Goal: Task Accomplishment & Management: Manage account settings

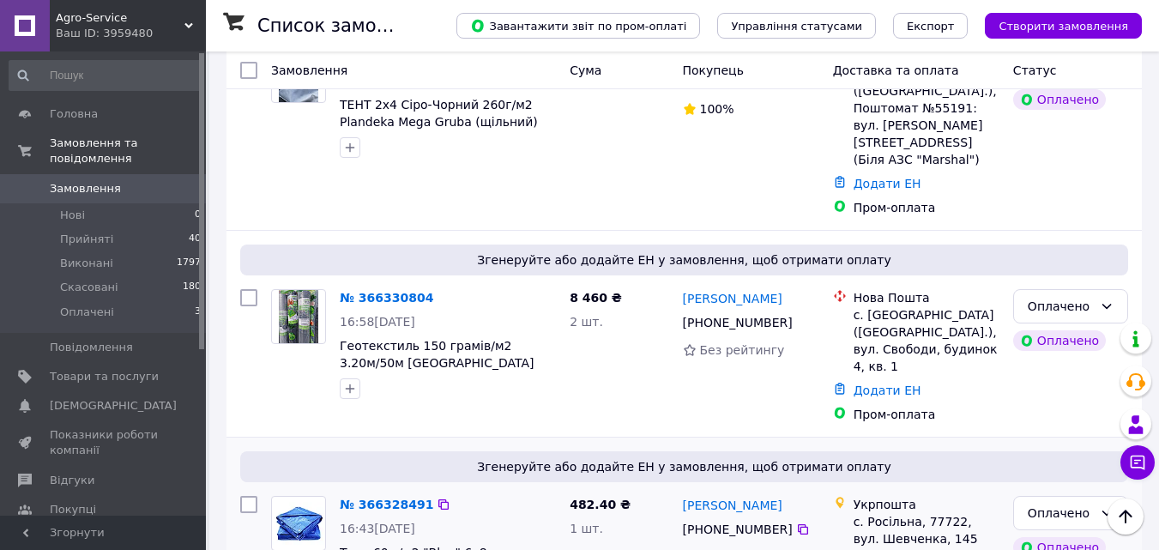
scroll to position [172, 0]
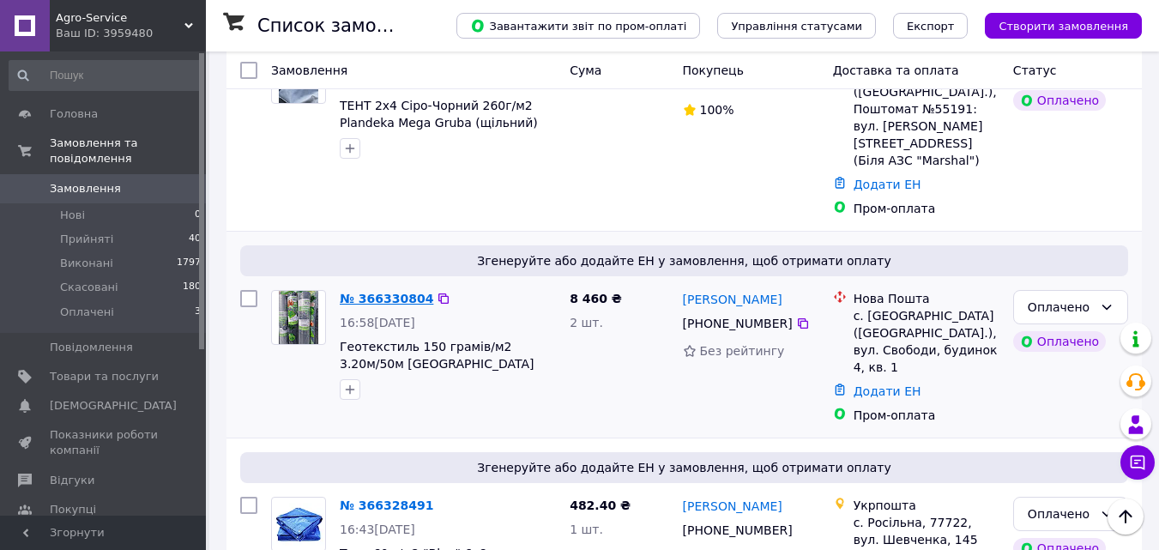
click at [390, 292] on link "№ 366330804" at bounding box center [386, 299] width 93 height 14
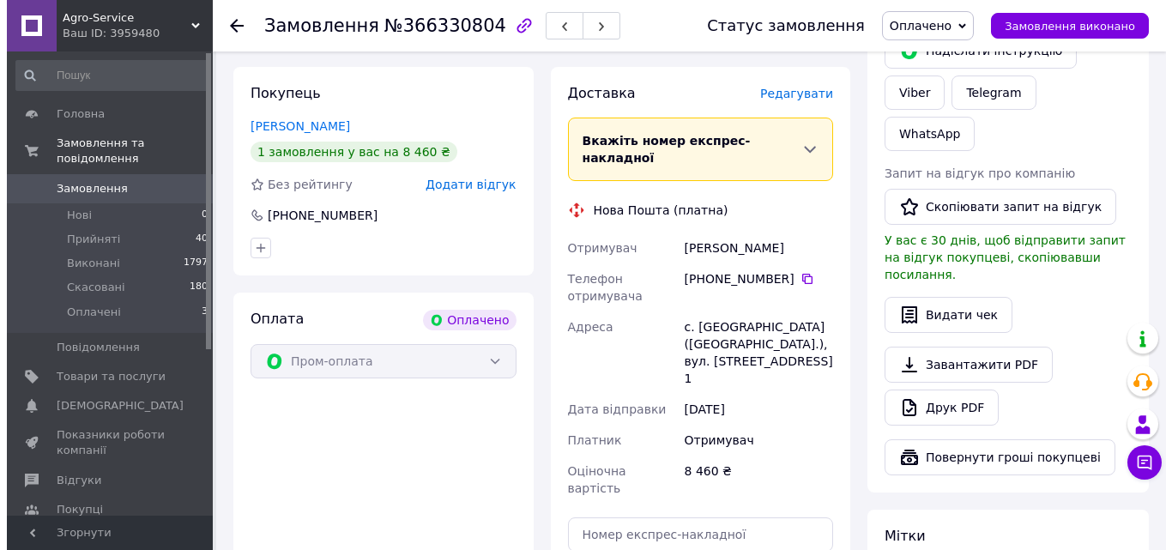
scroll to position [257, 0]
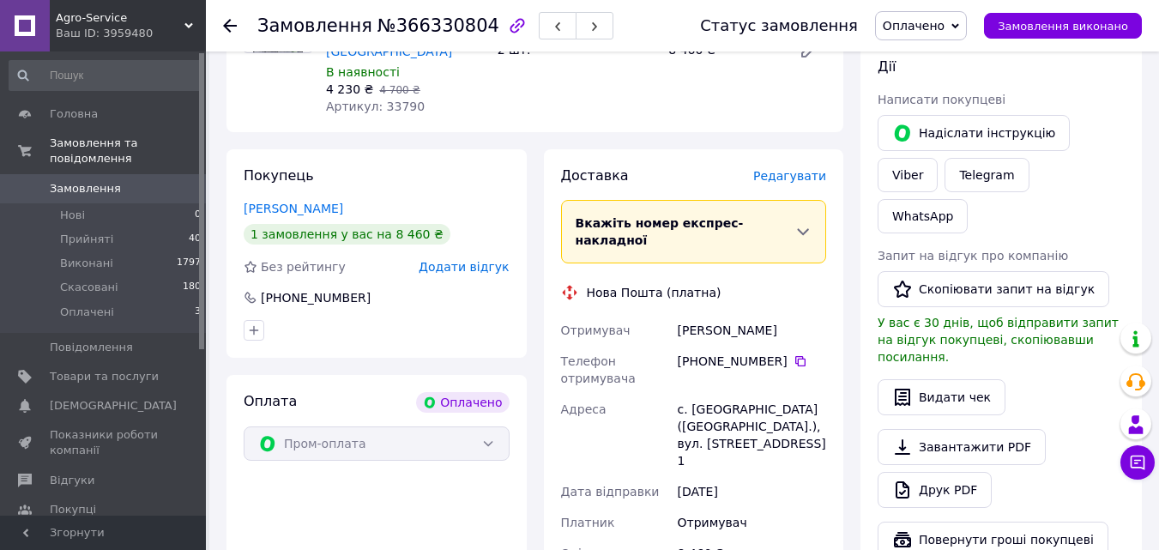
click at [796, 169] on span "Редагувати" at bounding box center [789, 176] width 73 height 14
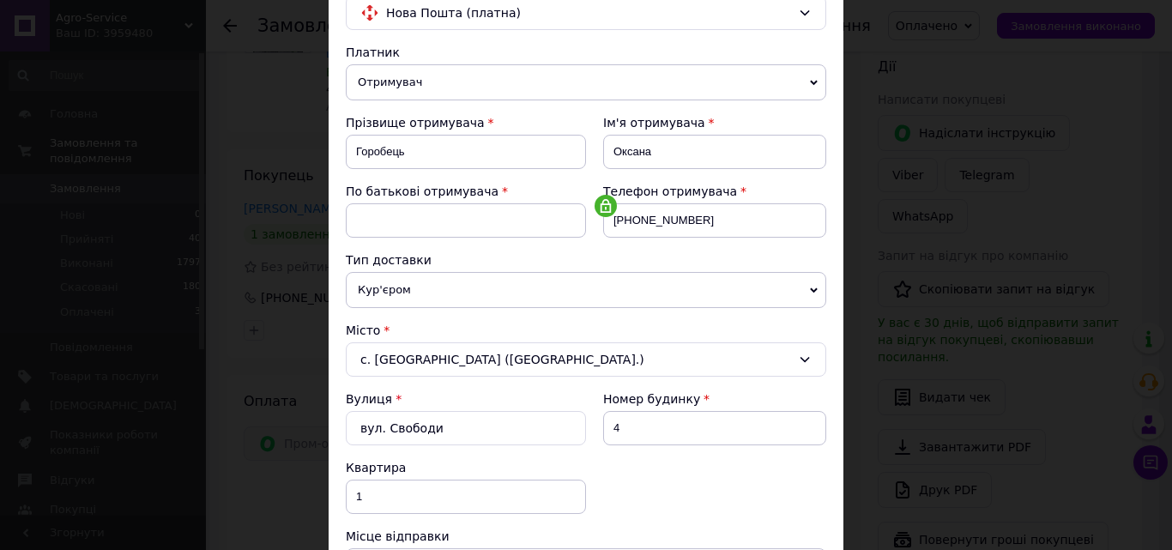
scroll to position [343, 0]
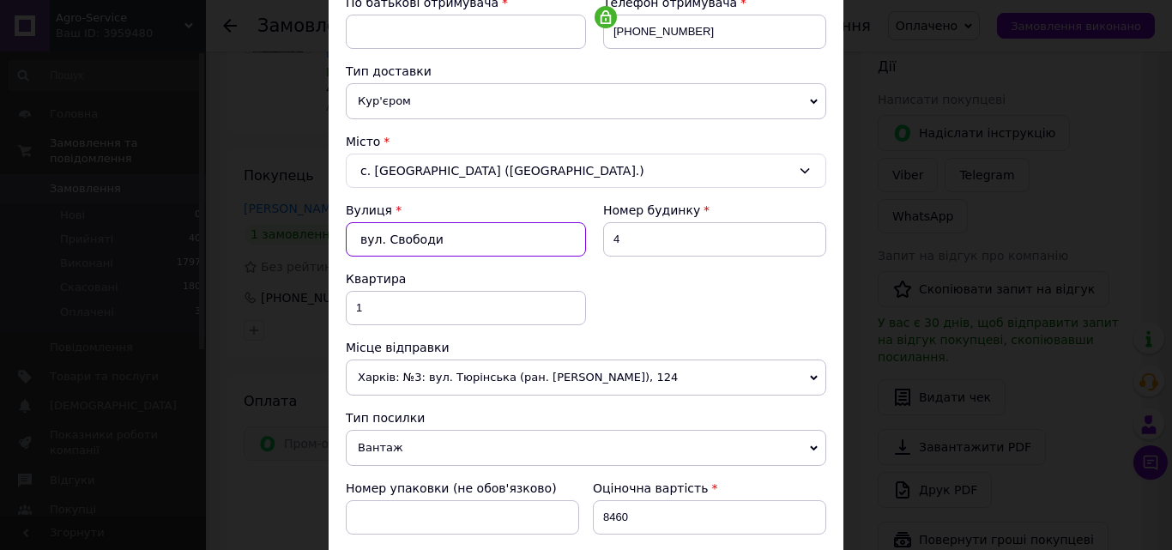
drag, startPoint x: 455, startPoint y: 240, endPoint x: 339, endPoint y: 240, distance: 115.8
click at [339, 240] on div "Спосіб доставки Нова Пошта (платна) Платник Отримувач Відправник Прізвище отрим…" at bounding box center [586, 269] width 515 height 1001
type input "н"
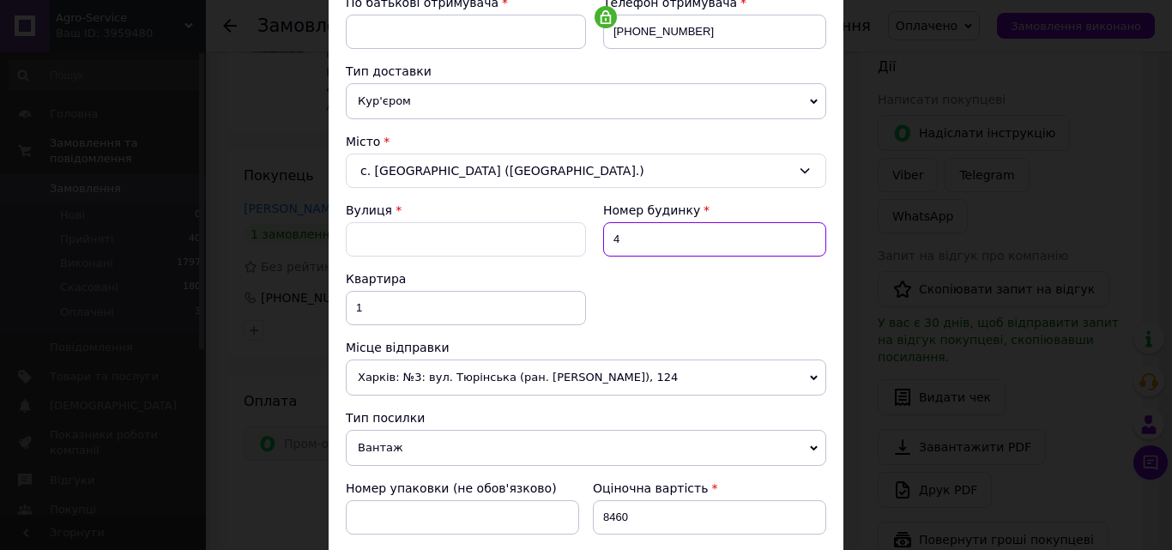
drag, startPoint x: 628, startPoint y: 232, endPoint x: 609, endPoint y: 232, distance: 18.9
click at [609, 232] on input "4" at bounding box center [714, 239] width 223 height 34
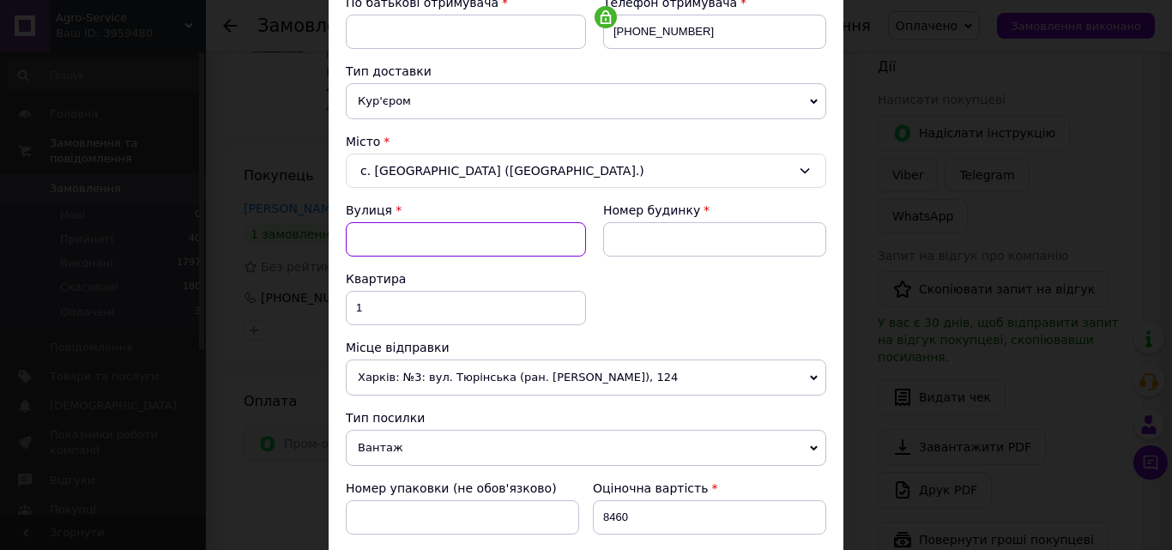
click at [479, 232] on input "Вулиця" at bounding box center [466, 239] width 240 height 34
type input "Н"
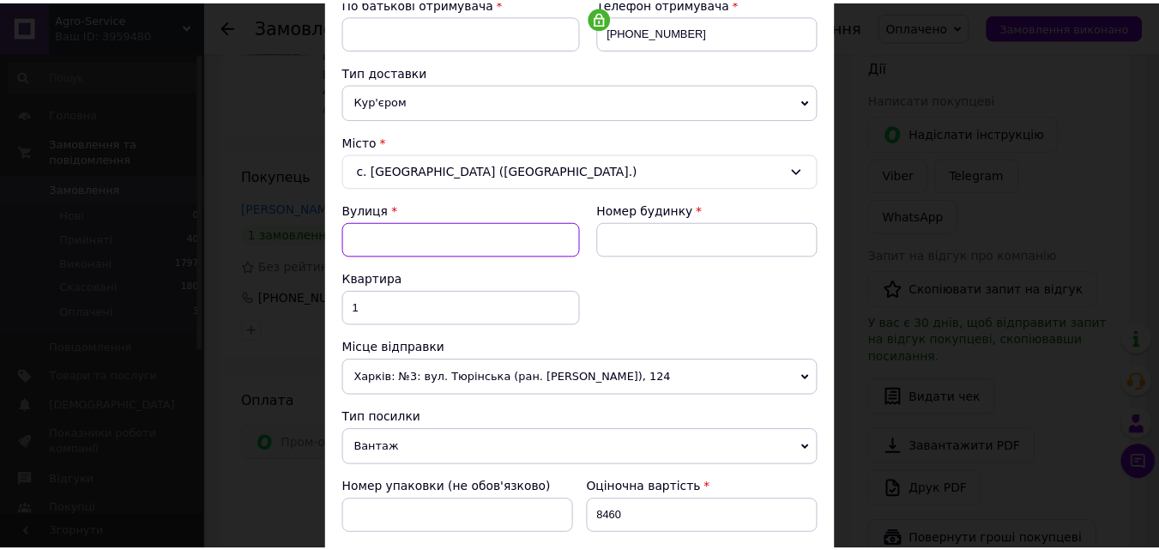
scroll to position [0, 0]
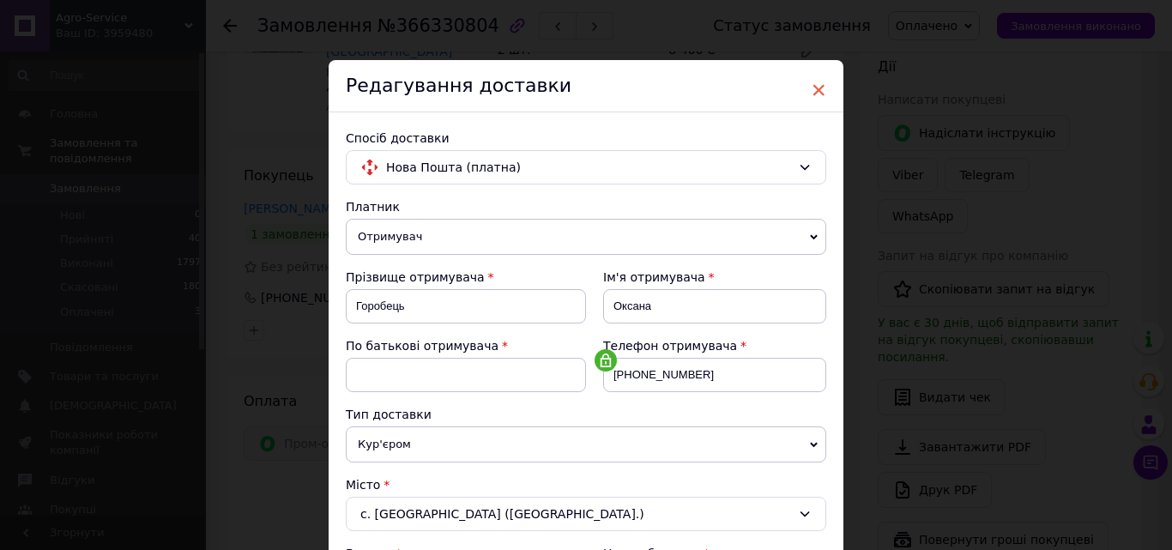
click at [817, 91] on span "×" at bounding box center [818, 89] width 15 height 29
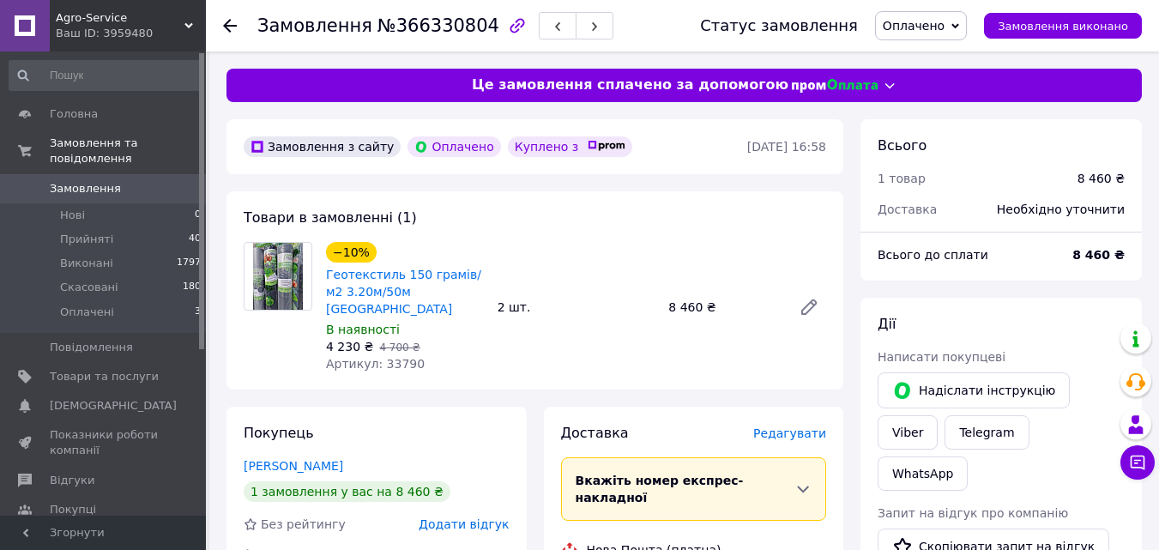
click at [940, 13] on span "Оплачено" at bounding box center [921, 25] width 92 height 29
click at [925, 57] on li "Прийнято" at bounding box center [921, 60] width 90 height 26
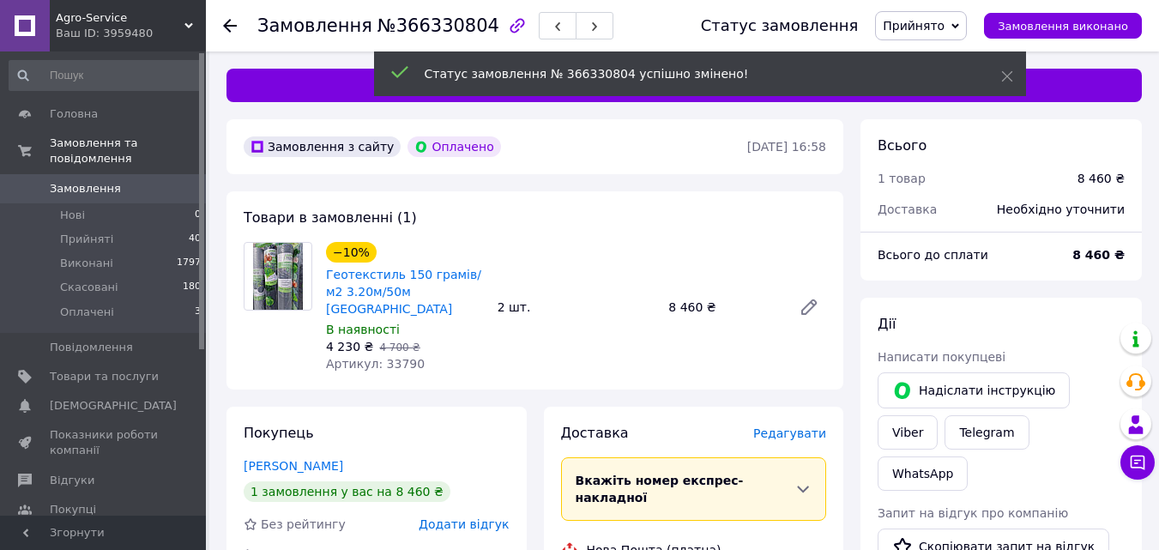
click at [78, 181] on span "Замовлення" at bounding box center [85, 188] width 71 height 15
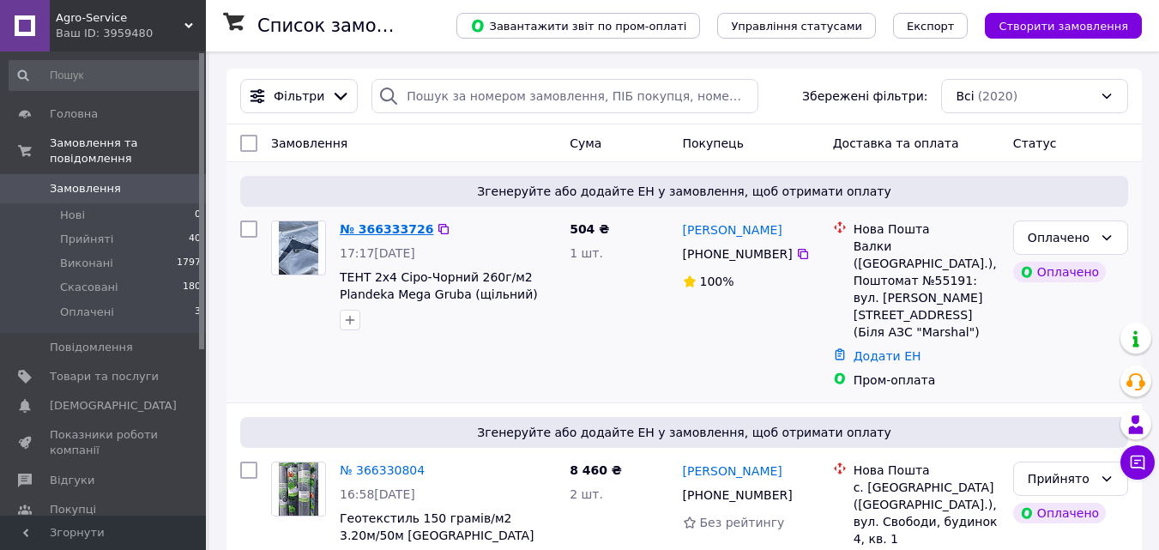
click at [389, 228] on link "№ 366333726" at bounding box center [386, 229] width 93 height 14
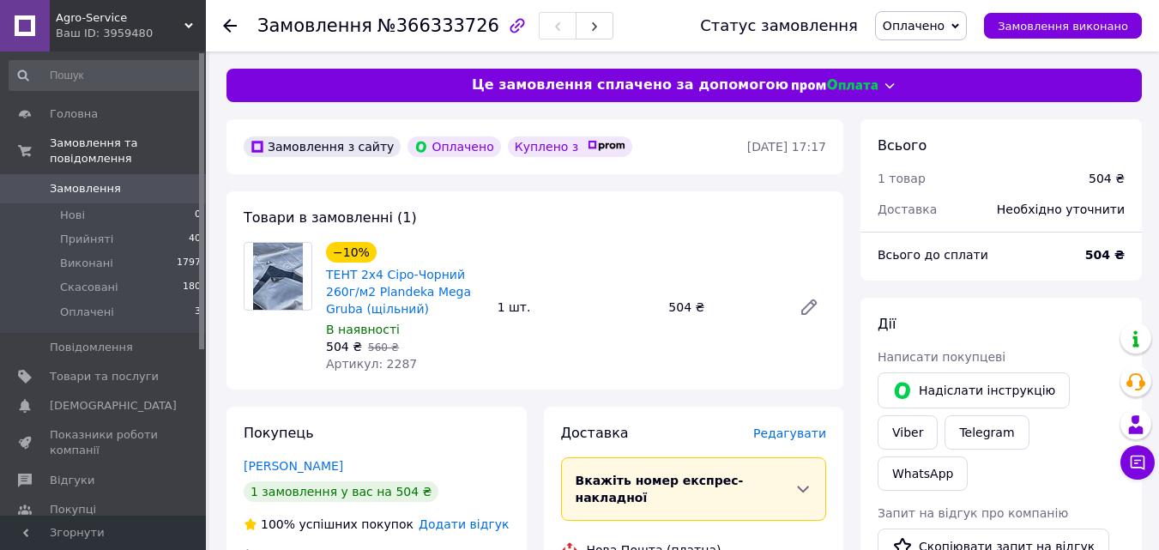
click at [916, 23] on span "Оплачено" at bounding box center [914, 26] width 62 height 14
click at [932, 58] on li "Прийнято" at bounding box center [921, 60] width 90 height 26
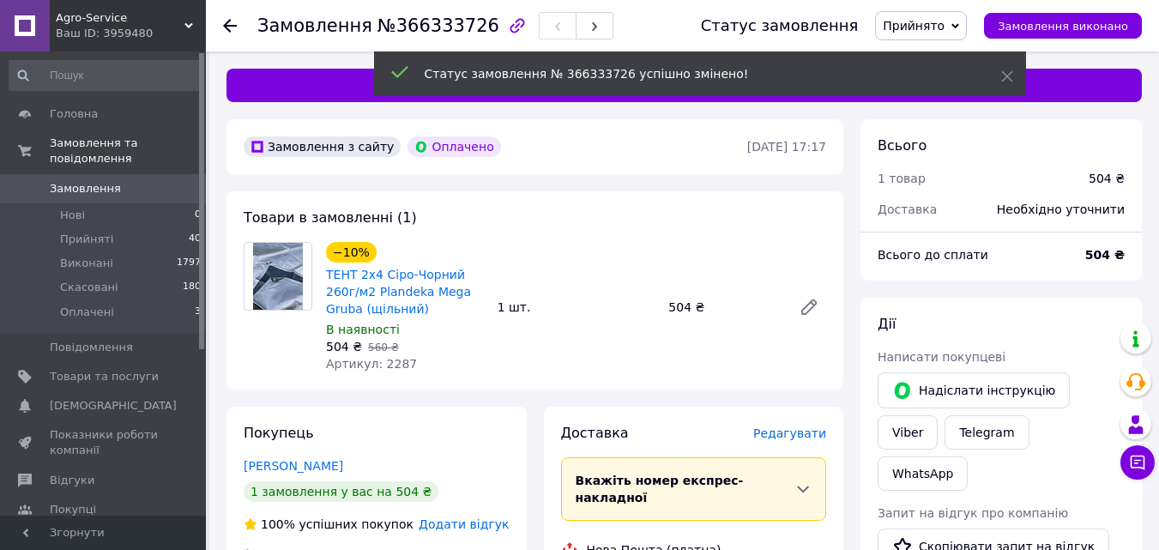
click at [100, 181] on span "Замовлення" at bounding box center [85, 188] width 71 height 15
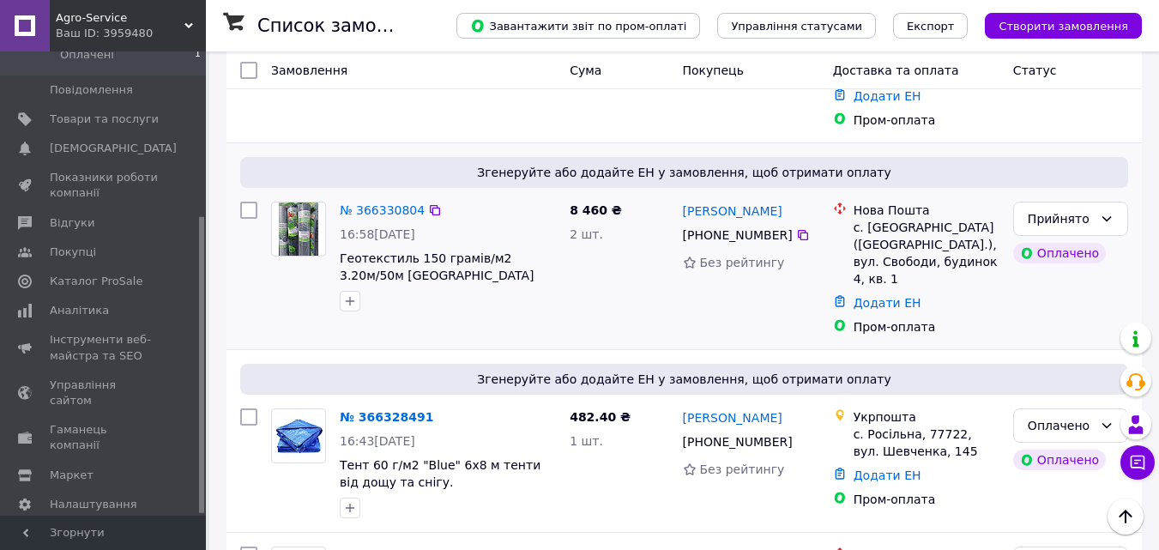
scroll to position [343, 0]
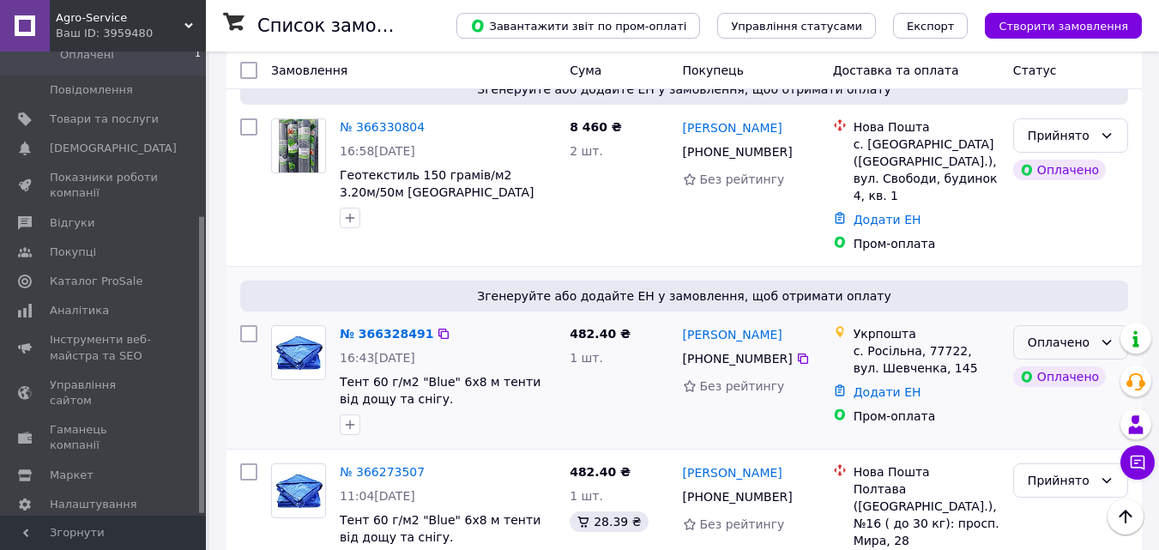
click at [1030, 333] on div "Оплачено" at bounding box center [1060, 342] width 65 height 19
click at [1043, 326] on li "Прийнято" at bounding box center [1070, 328] width 113 height 31
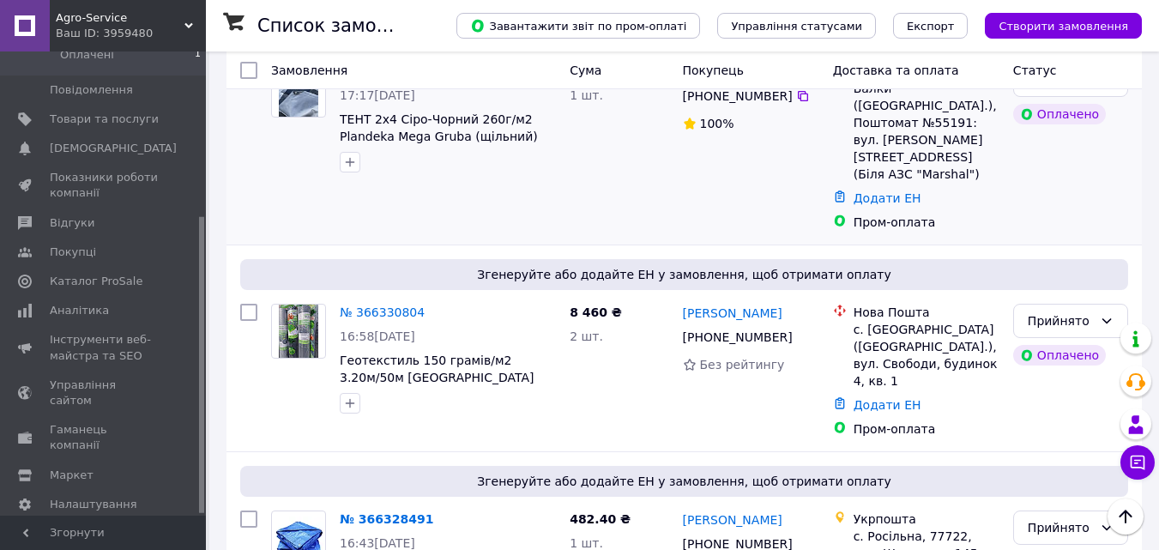
scroll to position [0, 0]
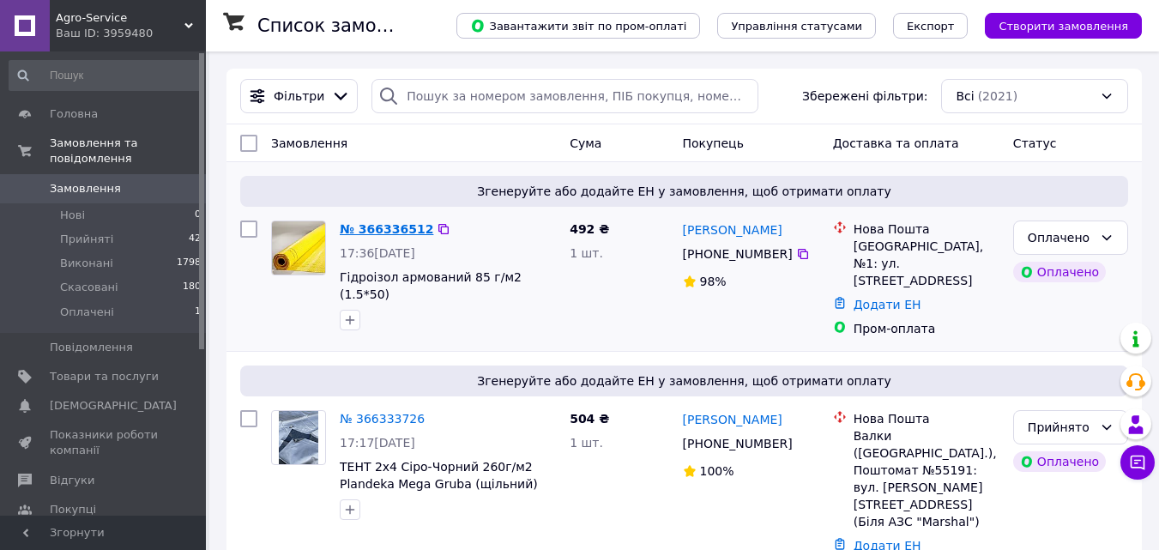
click at [387, 233] on link "№ 366336512" at bounding box center [386, 229] width 93 height 14
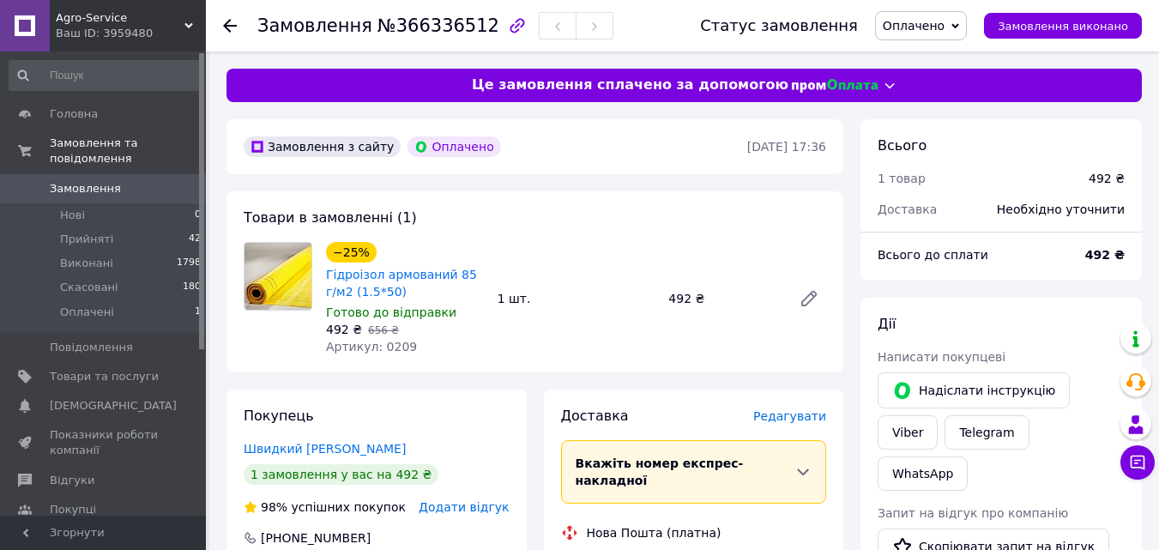
click at [930, 15] on span "Оплачено" at bounding box center [921, 25] width 92 height 29
click at [928, 52] on li "Прийнято" at bounding box center [921, 60] width 90 height 26
click at [84, 181] on span "Замовлення" at bounding box center [85, 188] width 71 height 15
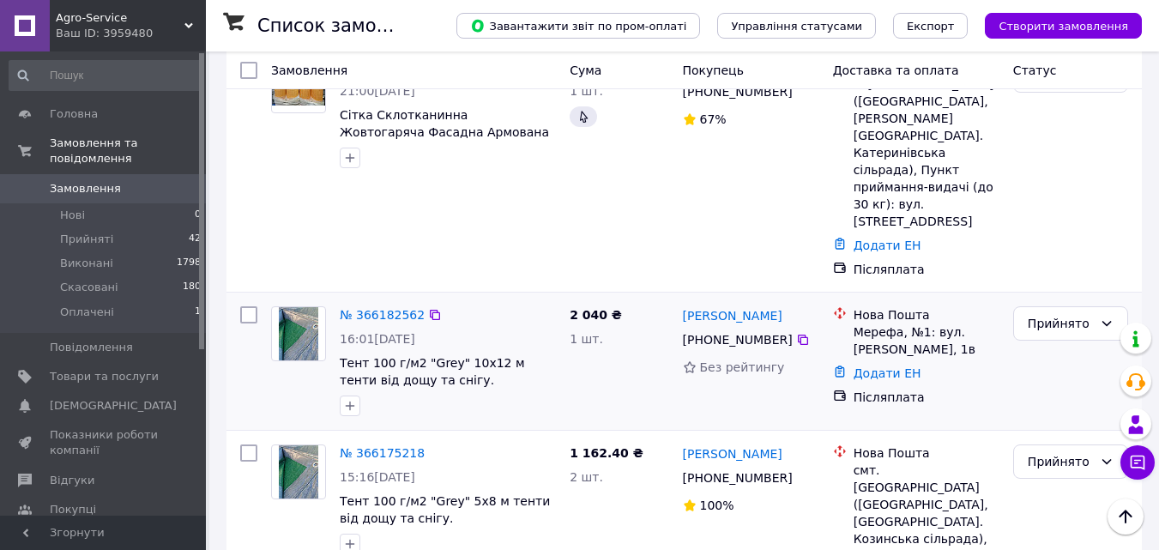
scroll to position [1801, 0]
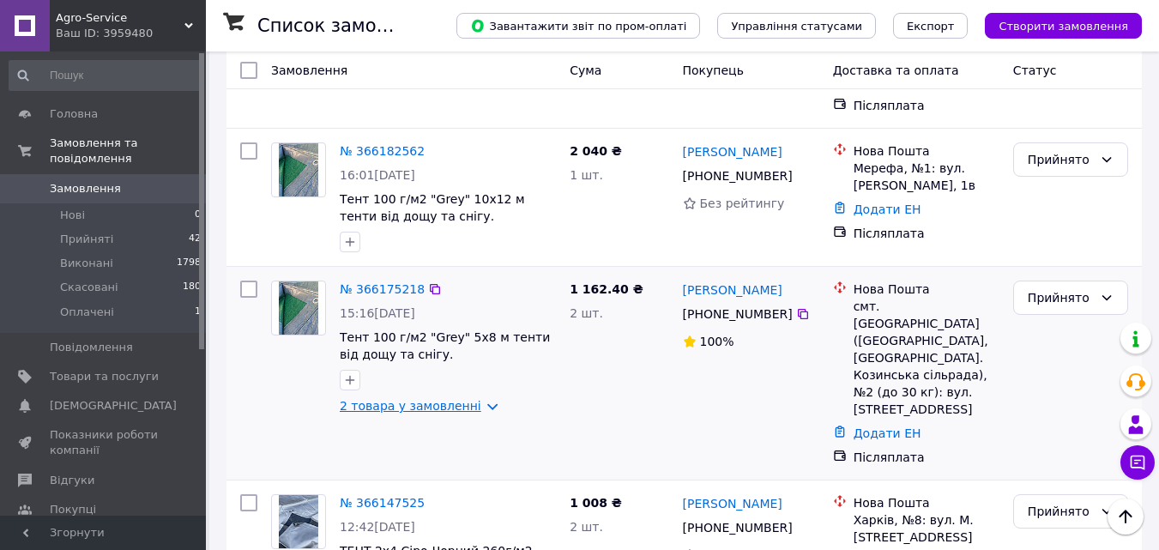
click at [434, 399] on link "2 товара у замовленні" at bounding box center [411, 406] width 142 height 14
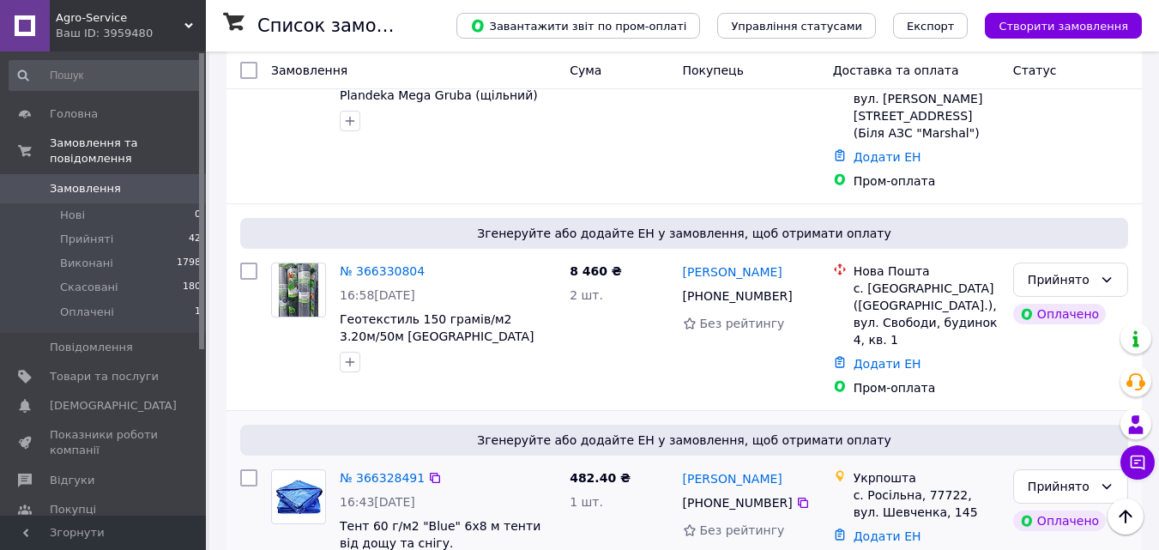
scroll to position [429, 0]
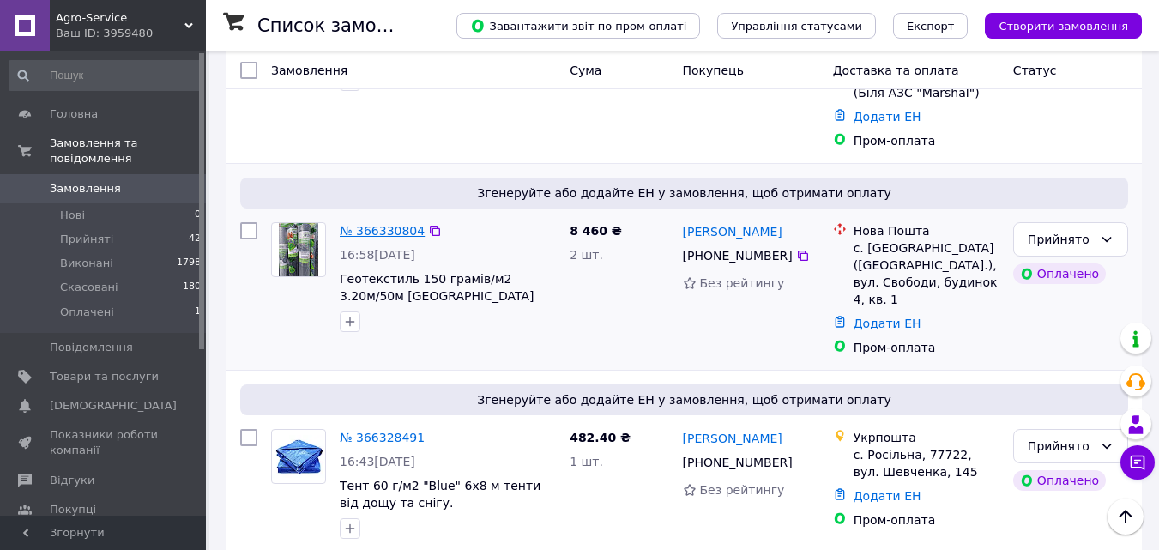
click at [370, 224] on link "№ 366330804" at bounding box center [382, 231] width 85 height 14
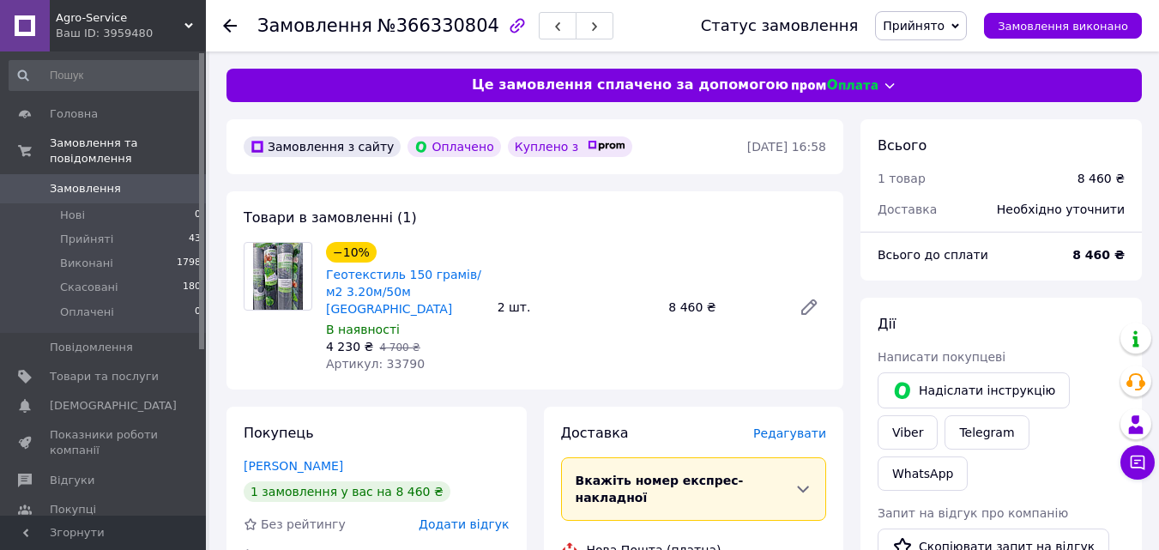
click at [90, 181] on span "Замовлення" at bounding box center [85, 188] width 71 height 15
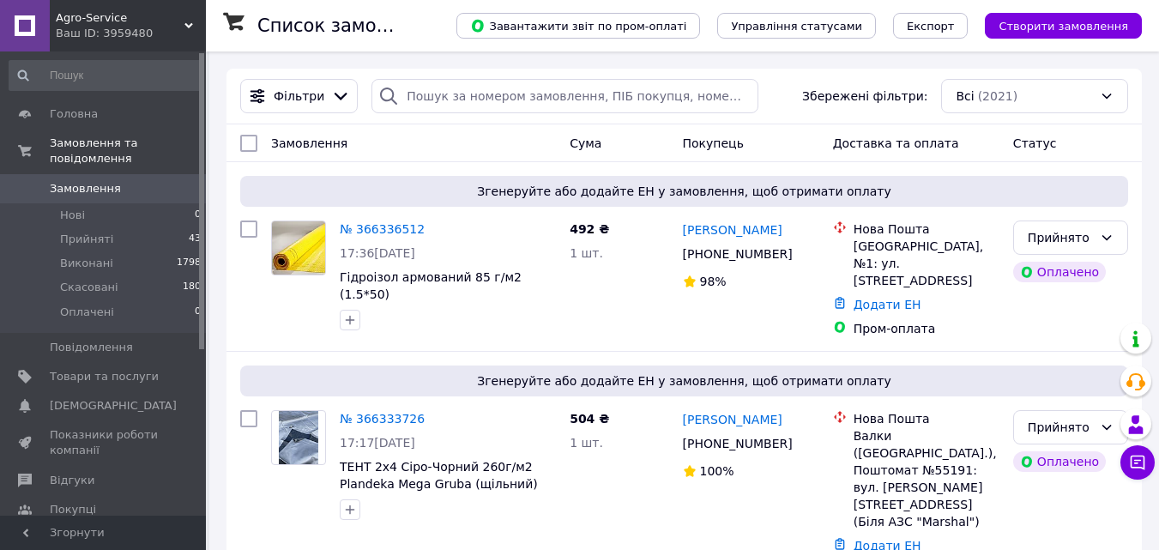
scroll to position [257, 0]
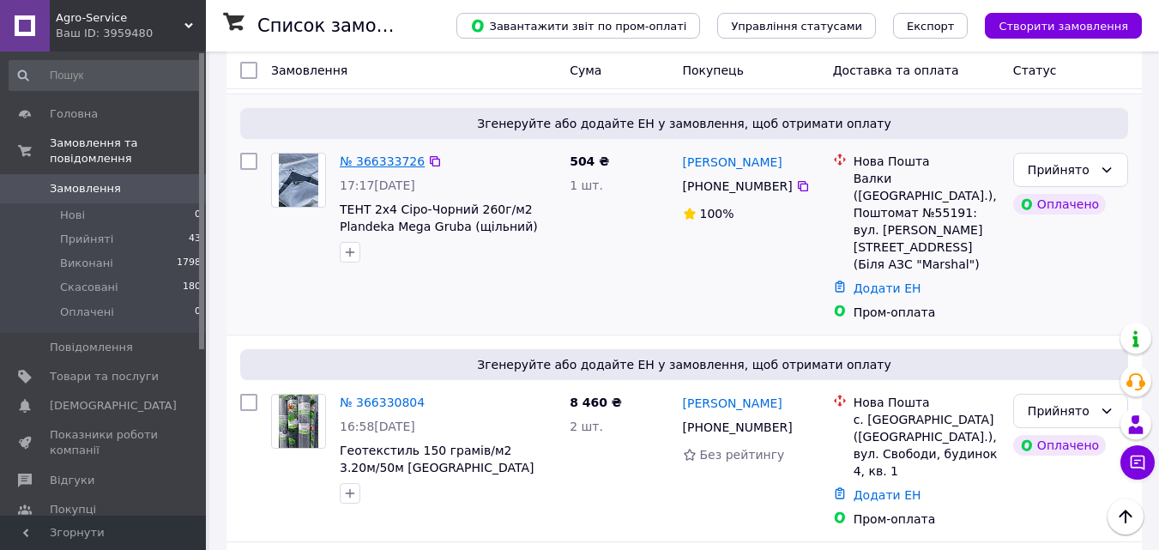
click at [388, 154] on link "№ 366333726" at bounding box center [382, 161] width 85 height 14
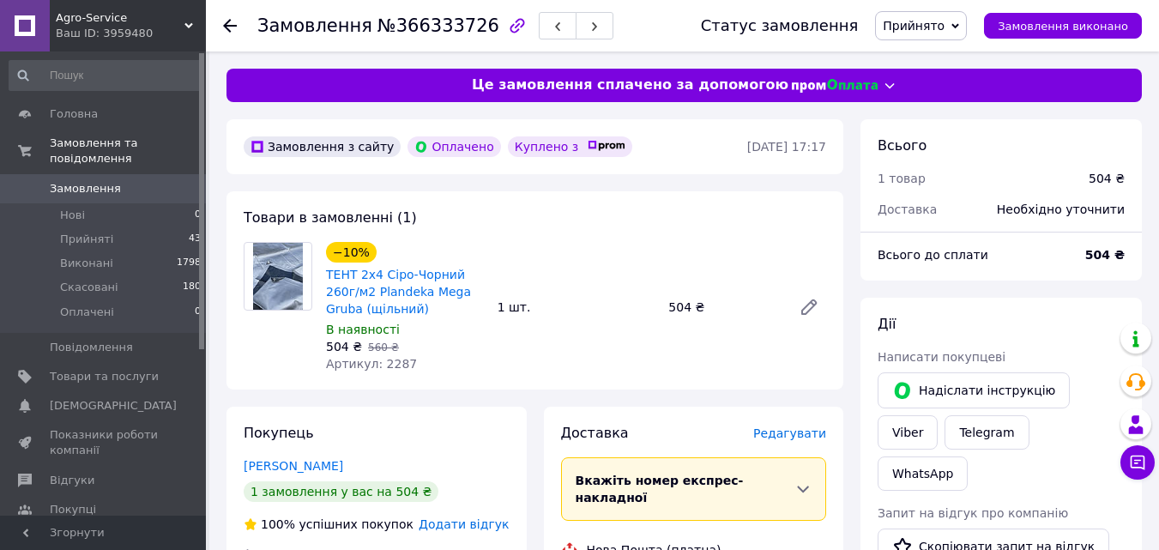
click at [75, 181] on span "Замовлення" at bounding box center [85, 188] width 71 height 15
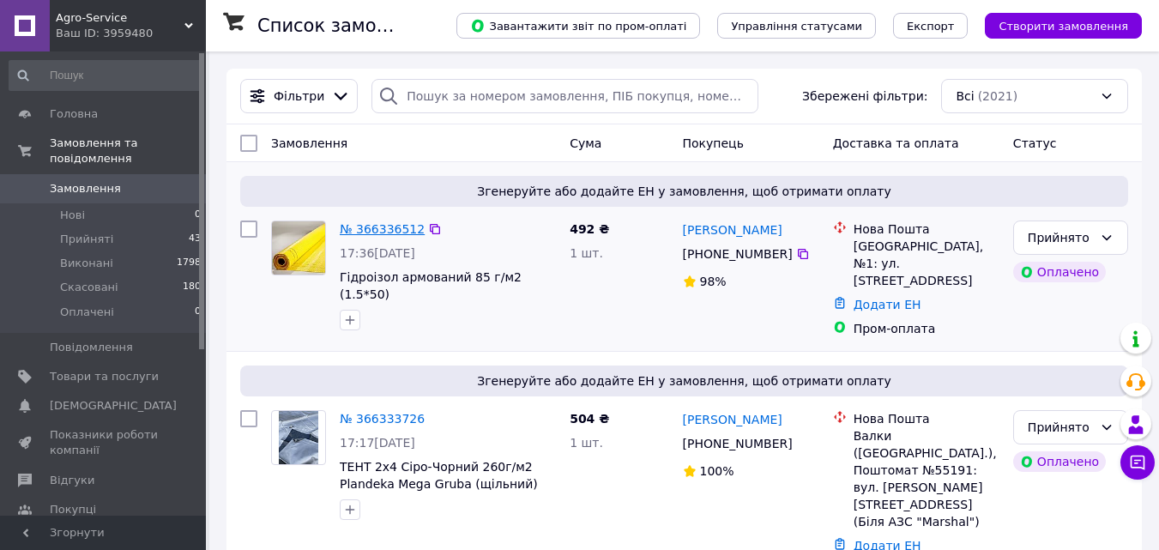
click at [384, 226] on link "№ 366336512" at bounding box center [382, 229] width 85 height 14
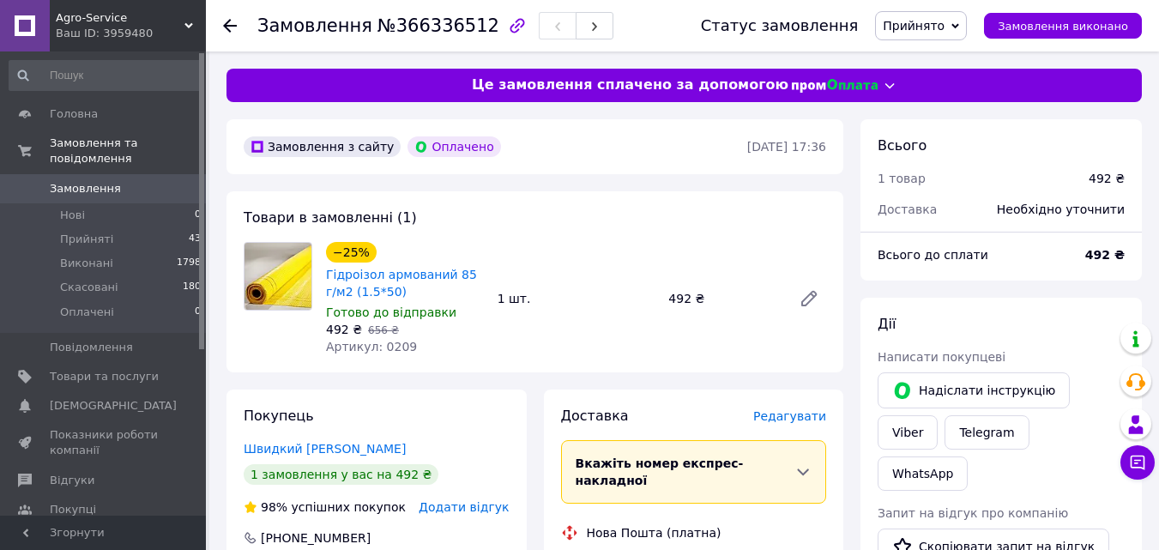
click at [97, 181] on span "Замовлення" at bounding box center [85, 188] width 71 height 15
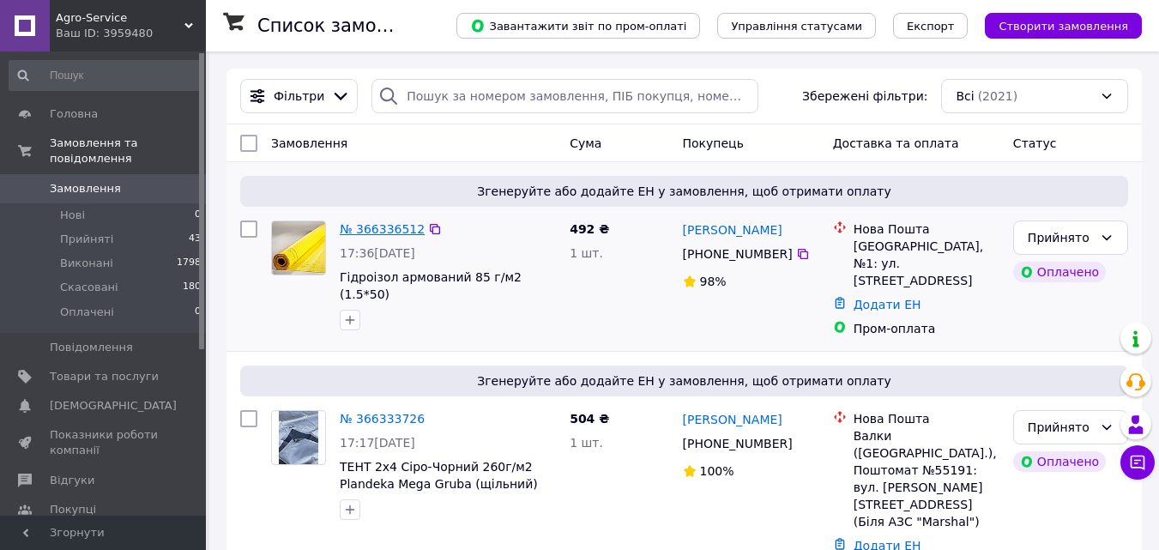
click at [369, 225] on link "№ 366336512" at bounding box center [382, 229] width 85 height 14
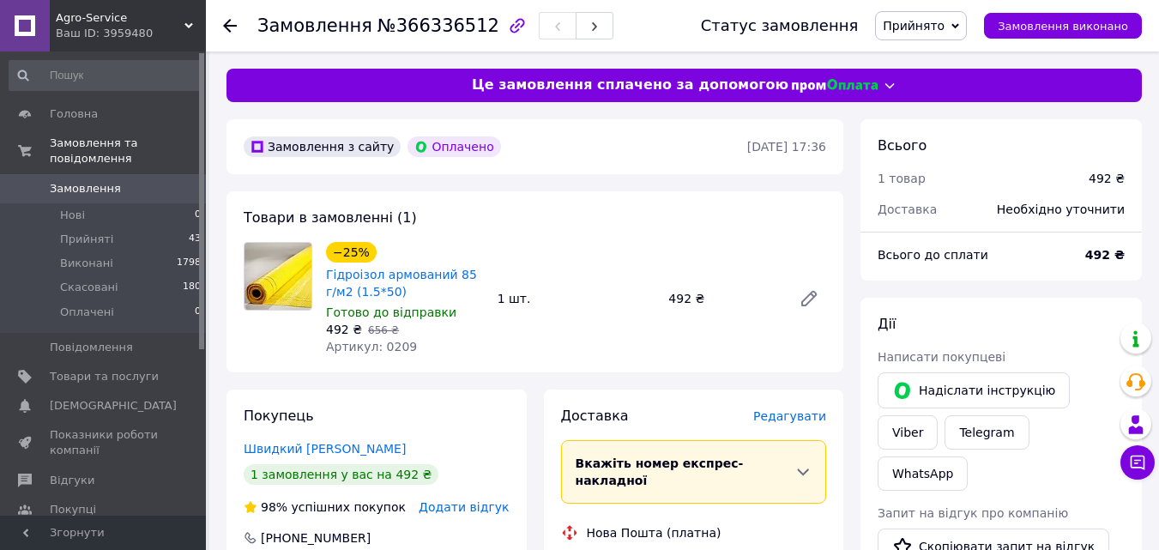
click at [75, 181] on span "Замовлення" at bounding box center [85, 188] width 71 height 15
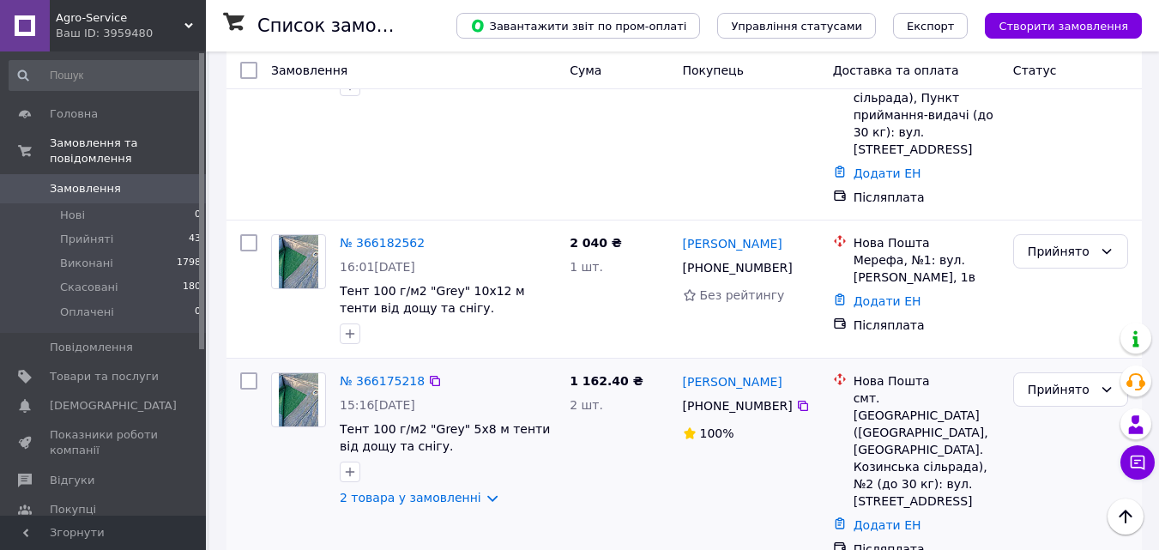
scroll to position [1716, 0]
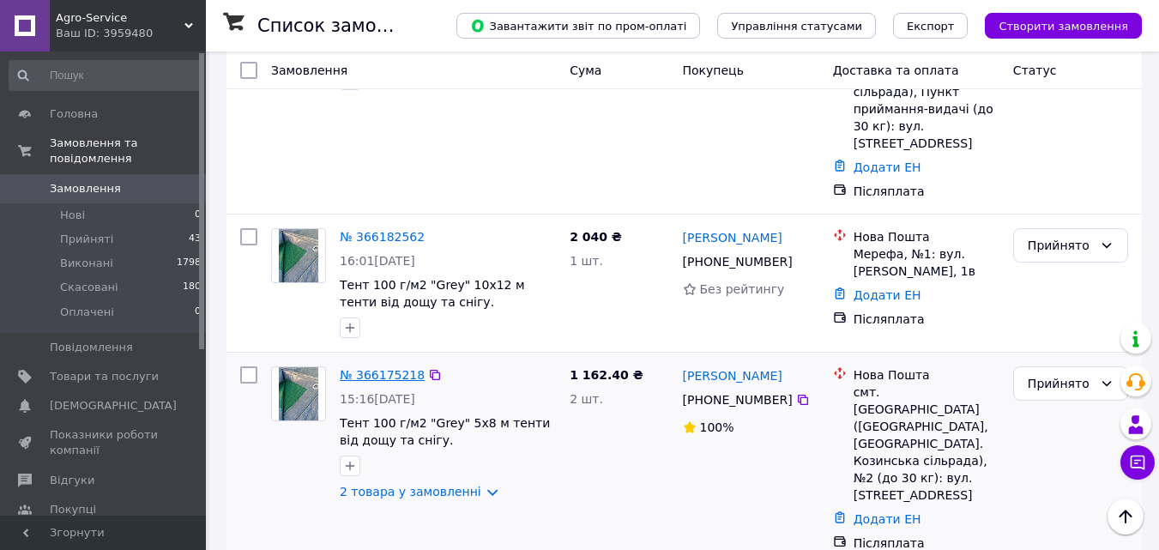
click at [388, 368] on link "№ 366175218" at bounding box center [382, 375] width 85 height 14
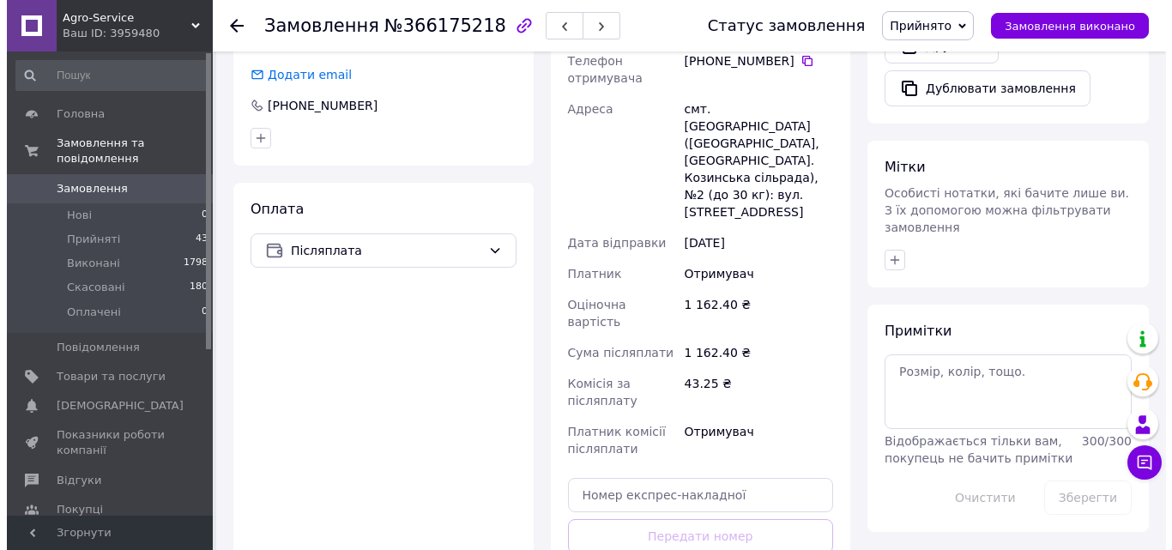
scroll to position [467, 0]
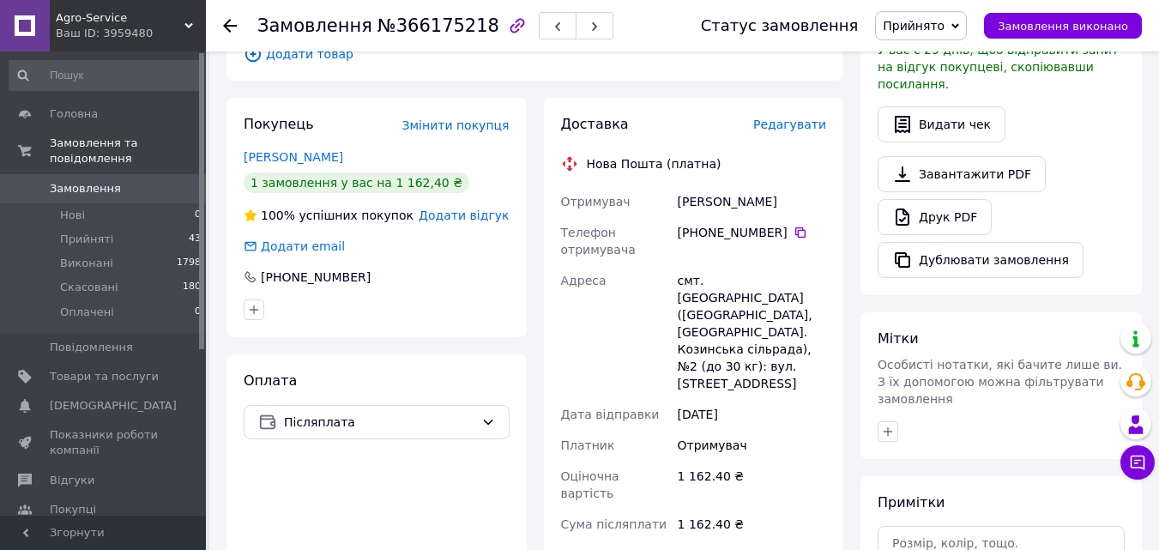
click at [791, 118] on span "Редагувати" at bounding box center [789, 125] width 73 height 14
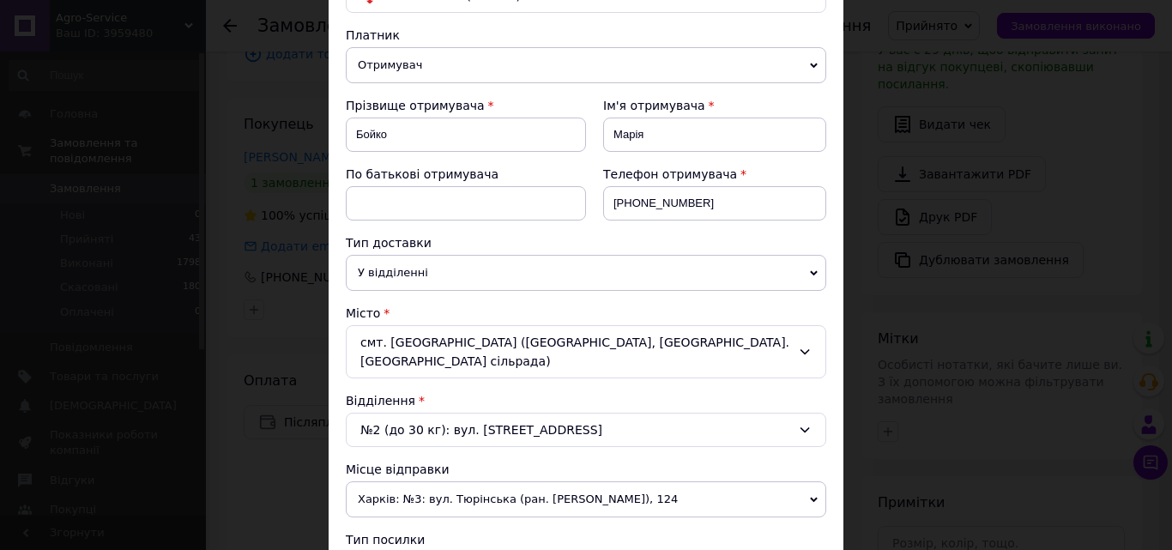
scroll to position [257, 0]
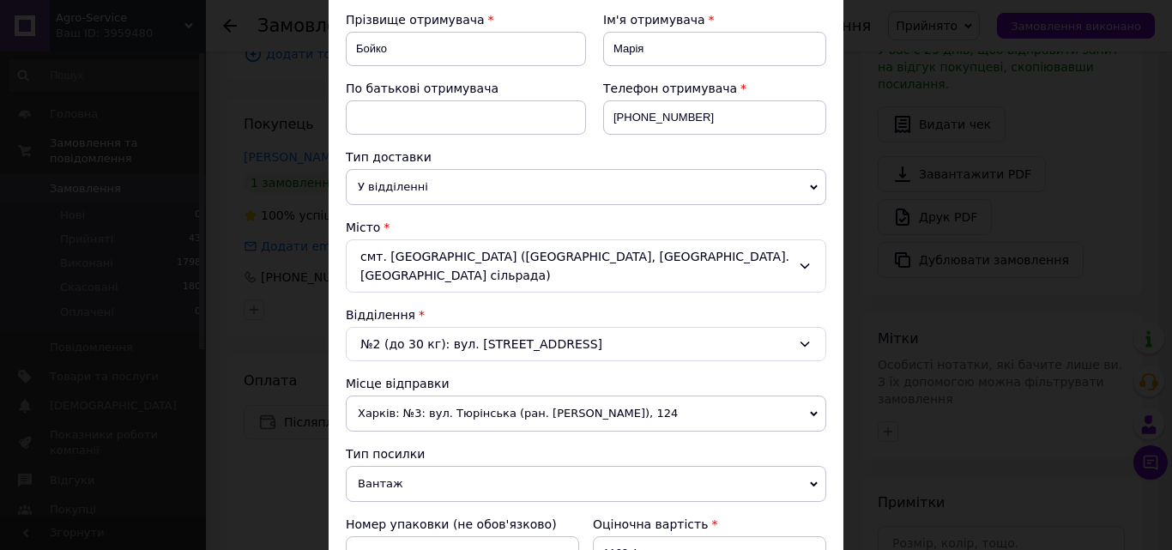
click at [527, 395] on span "Харків: №3: вул. Тюрінська (ран. Якіра), 124" at bounding box center [586, 413] width 480 height 36
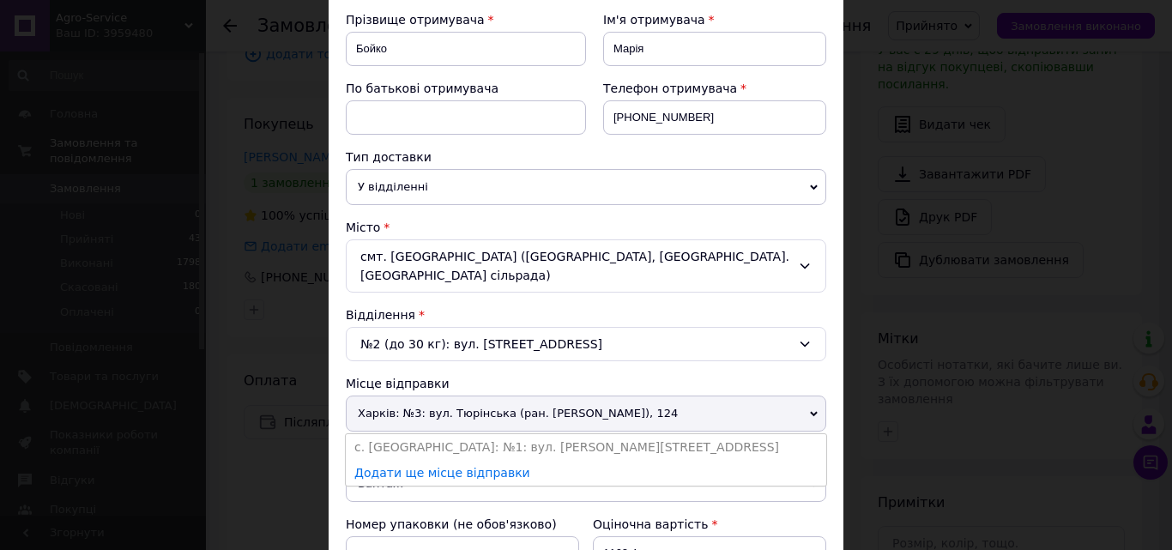
click at [524, 395] on span "Харків: №3: вул. Тюрінська (ран. Якіра), 124" at bounding box center [586, 413] width 480 height 36
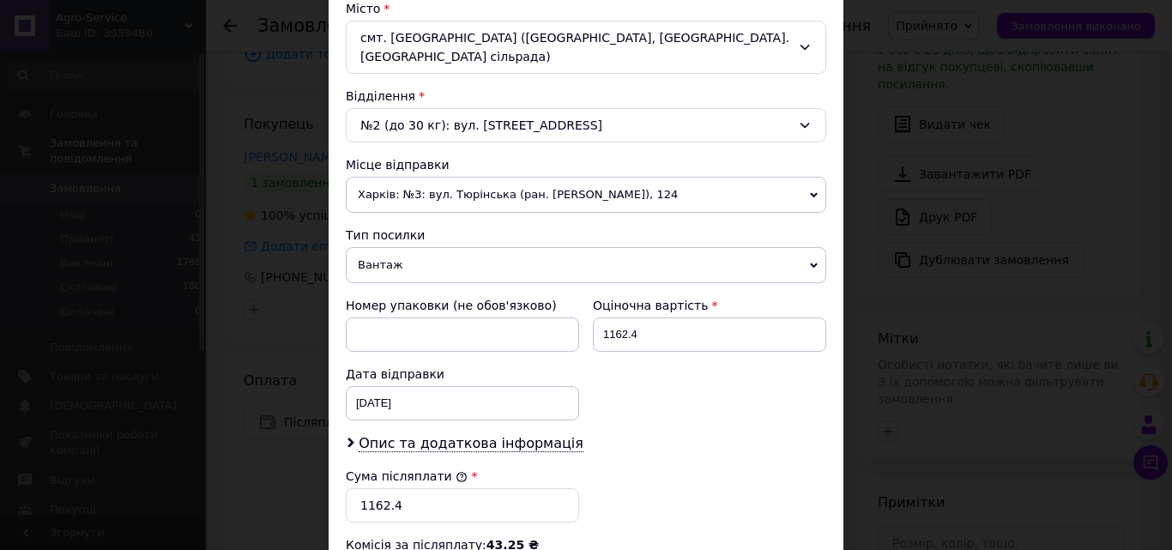
scroll to position [515, 0]
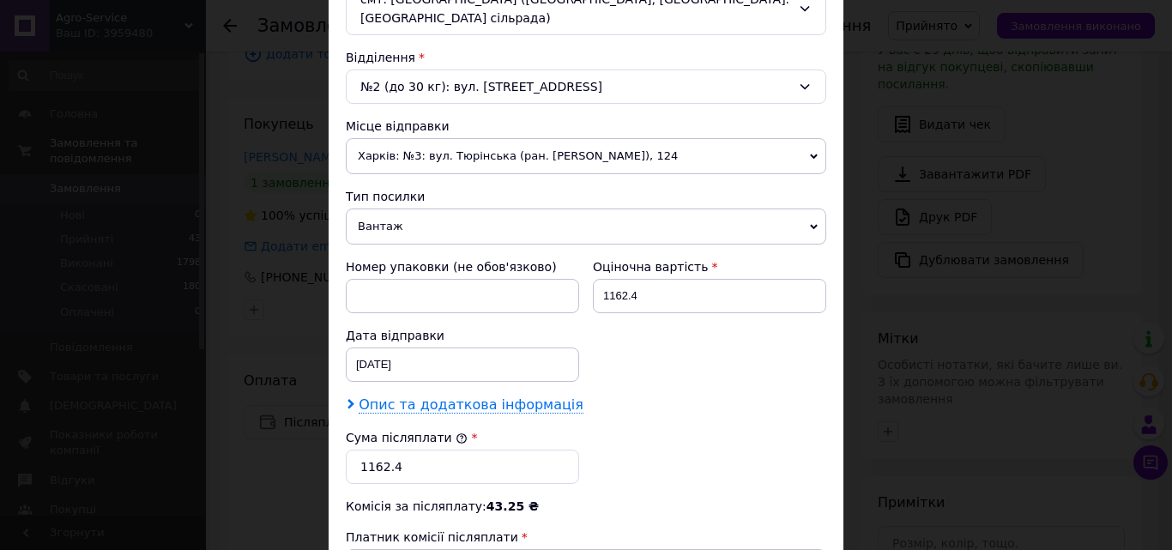
click at [474, 396] on span "Опис та додаткова інформація" at bounding box center [471, 404] width 225 height 17
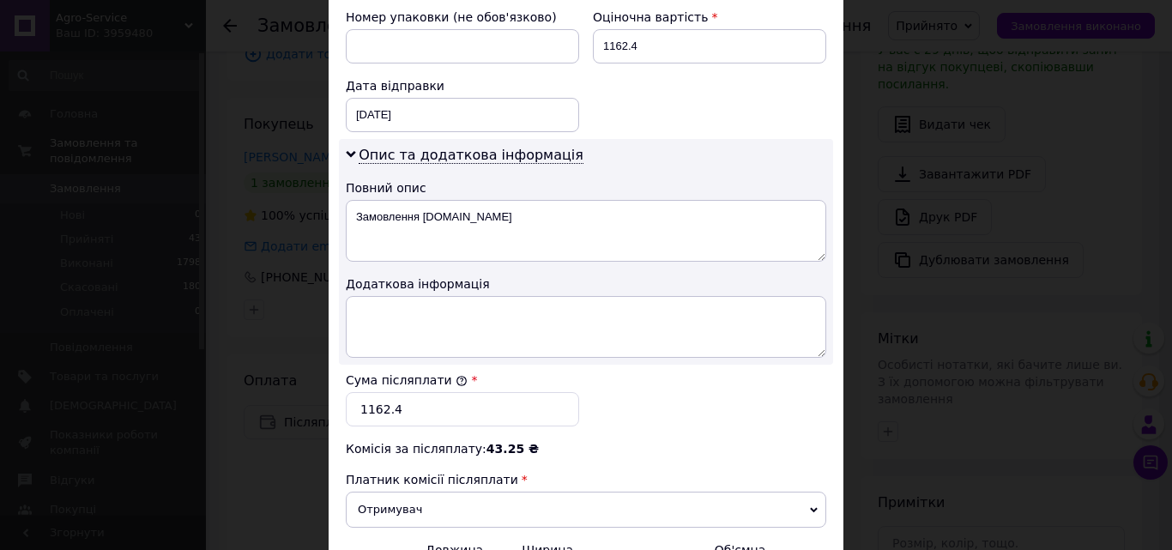
scroll to position [772, 0]
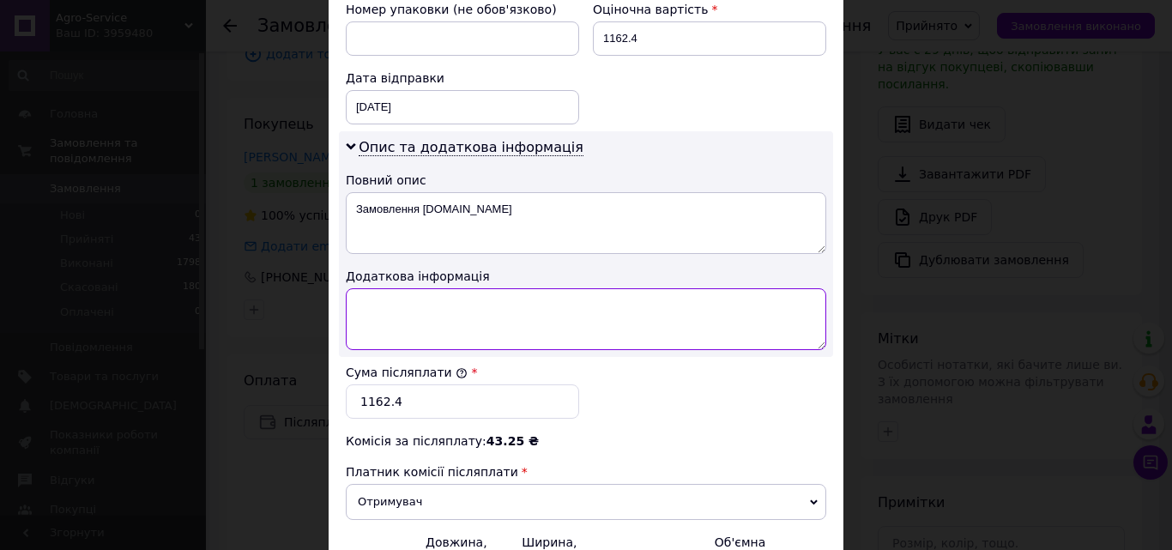
click at [421, 311] on textarea at bounding box center [586, 319] width 480 height 62
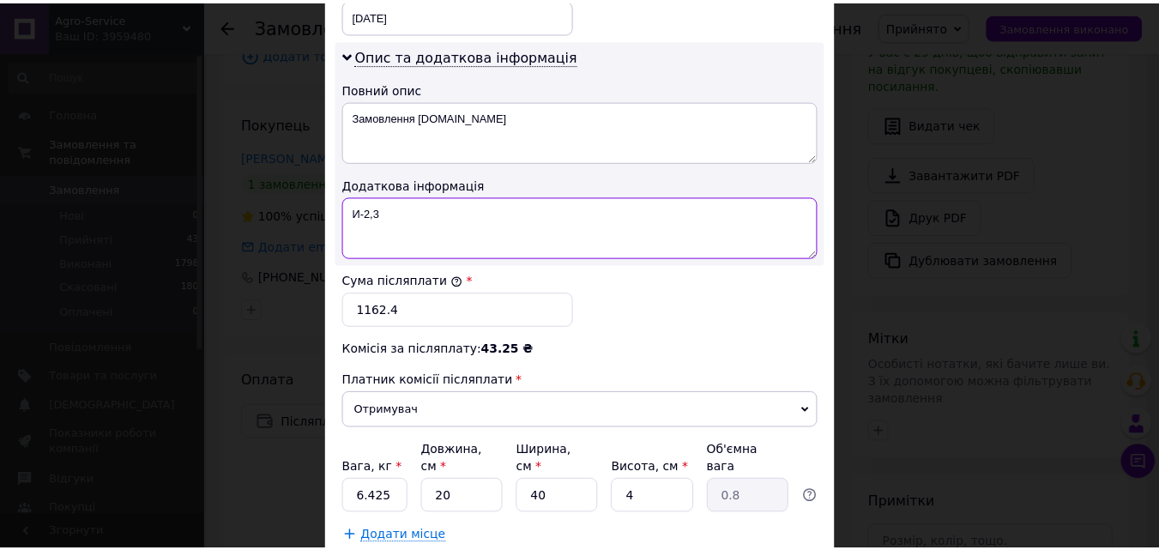
scroll to position [951, 0]
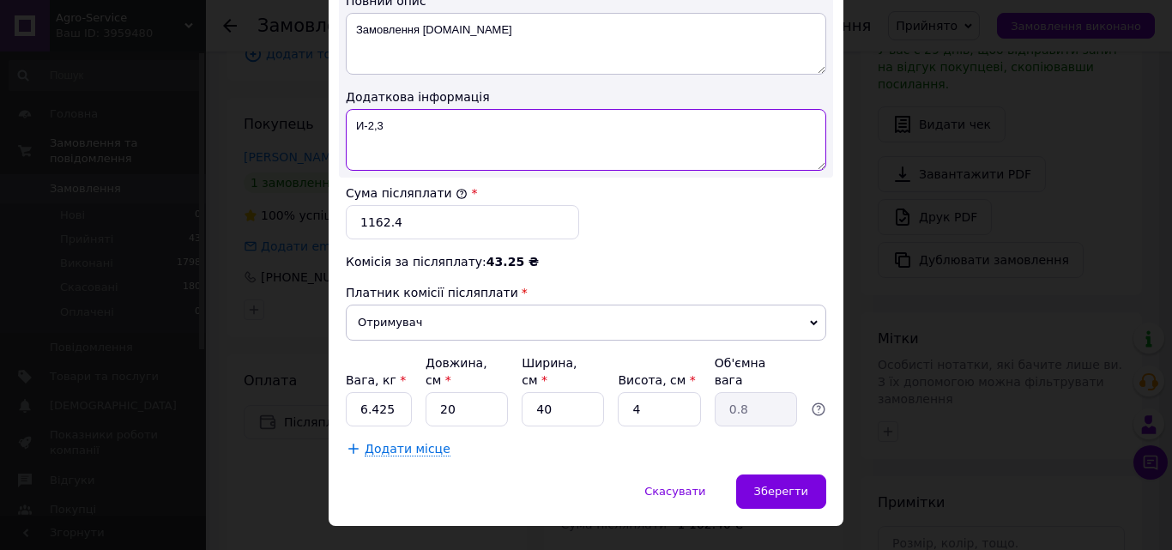
type textarea "И-2,3"
drag, startPoint x: 387, startPoint y: 373, endPoint x: 364, endPoint y: 372, distance: 23.2
click at [364, 392] on input "6.425" at bounding box center [379, 409] width 66 height 34
type input "6"
click at [771, 485] on span "Зберегти" at bounding box center [781, 491] width 54 height 13
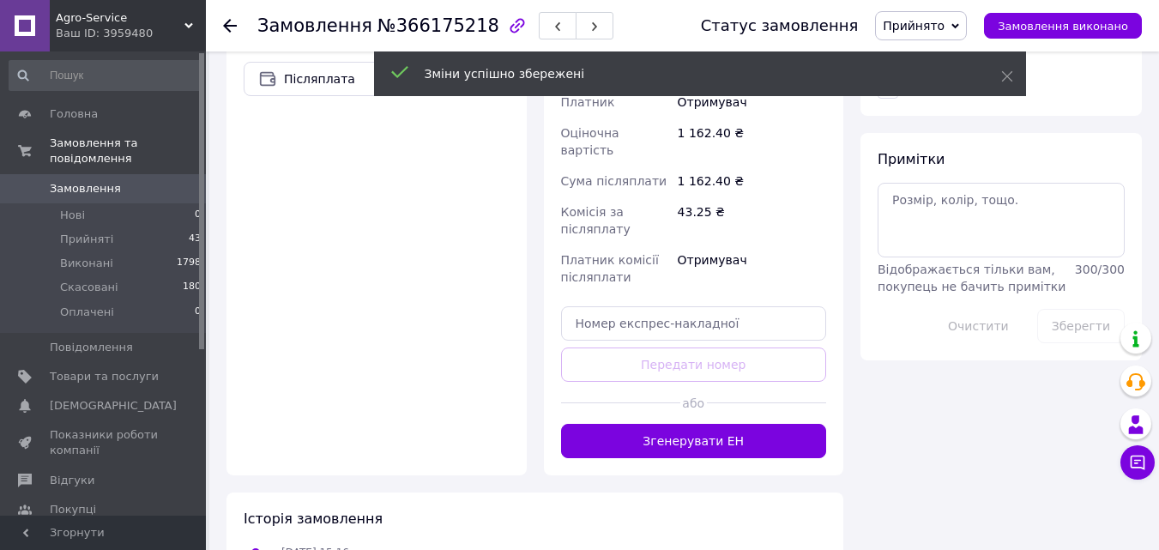
scroll to position [896, 0]
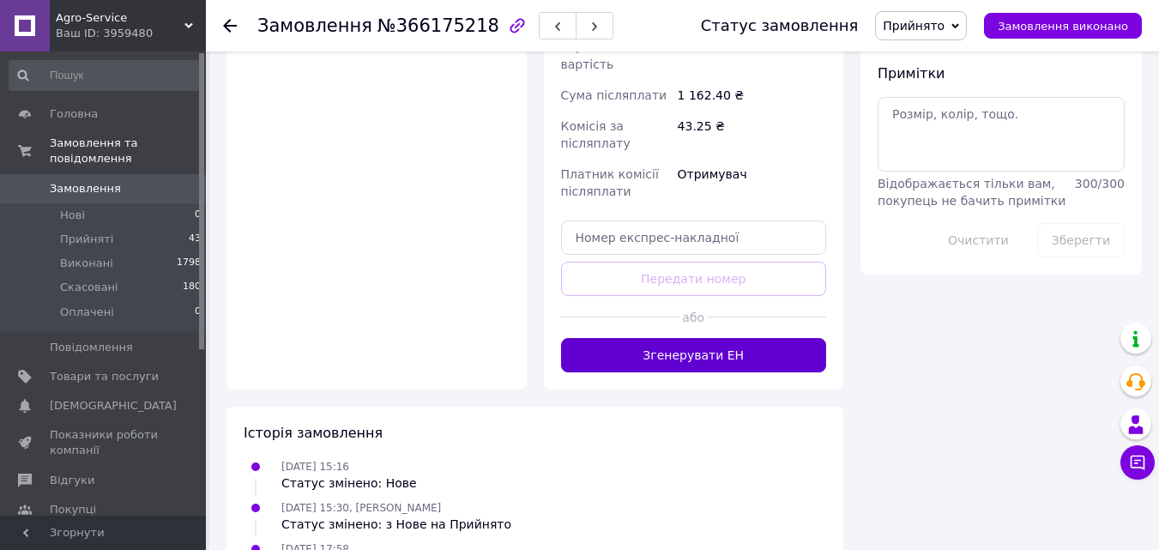
click at [720, 338] on button "Згенерувати ЕН" at bounding box center [694, 355] width 266 height 34
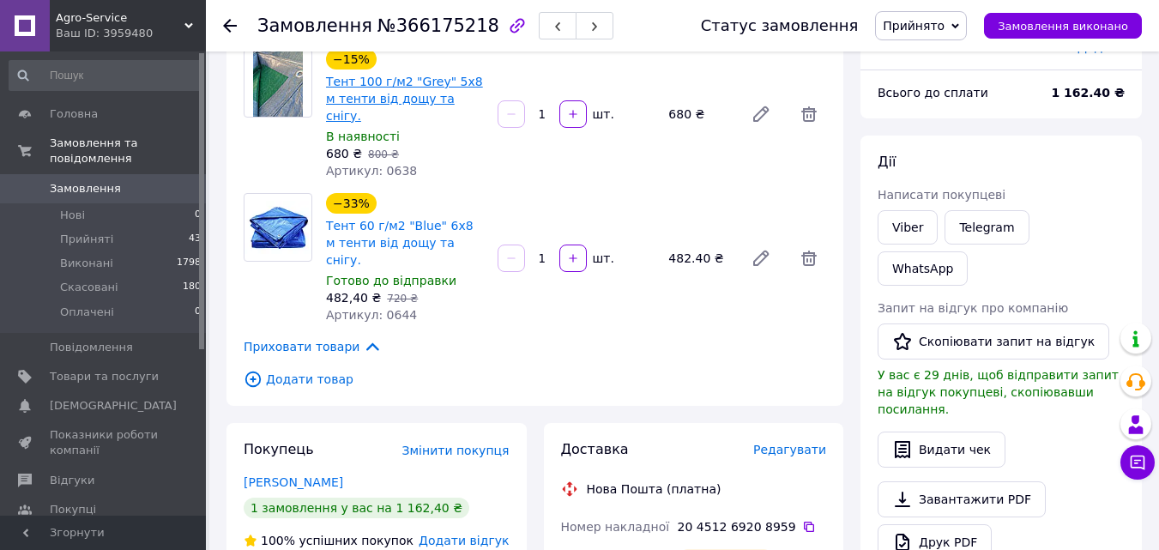
scroll to position [0, 0]
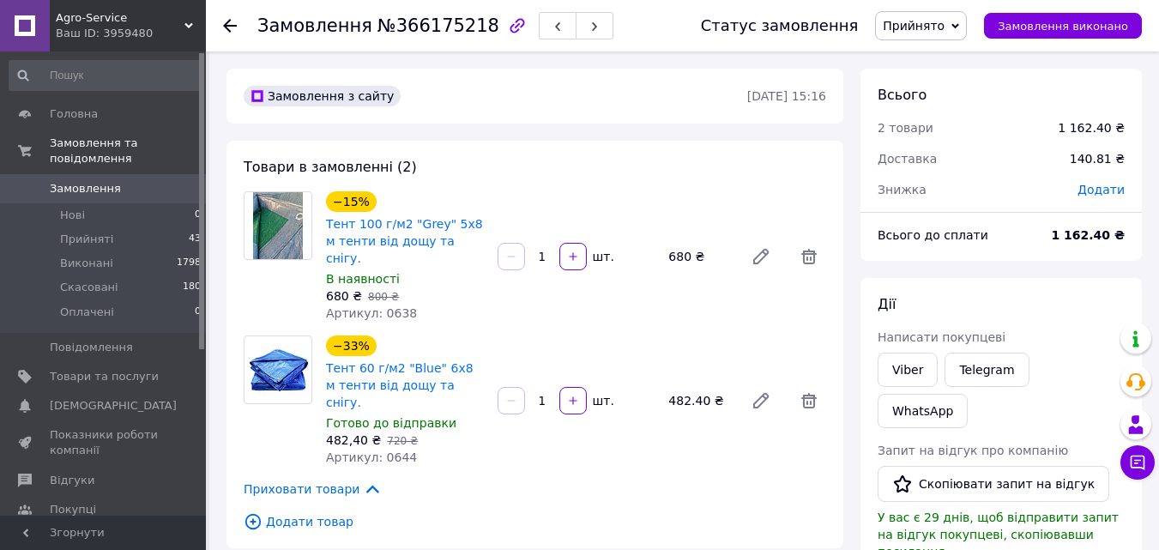
click at [67, 174] on link "Замовлення 0" at bounding box center [105, 188] width 211 height 29
